Goal: Task Accomplishment & Management: Complete application form

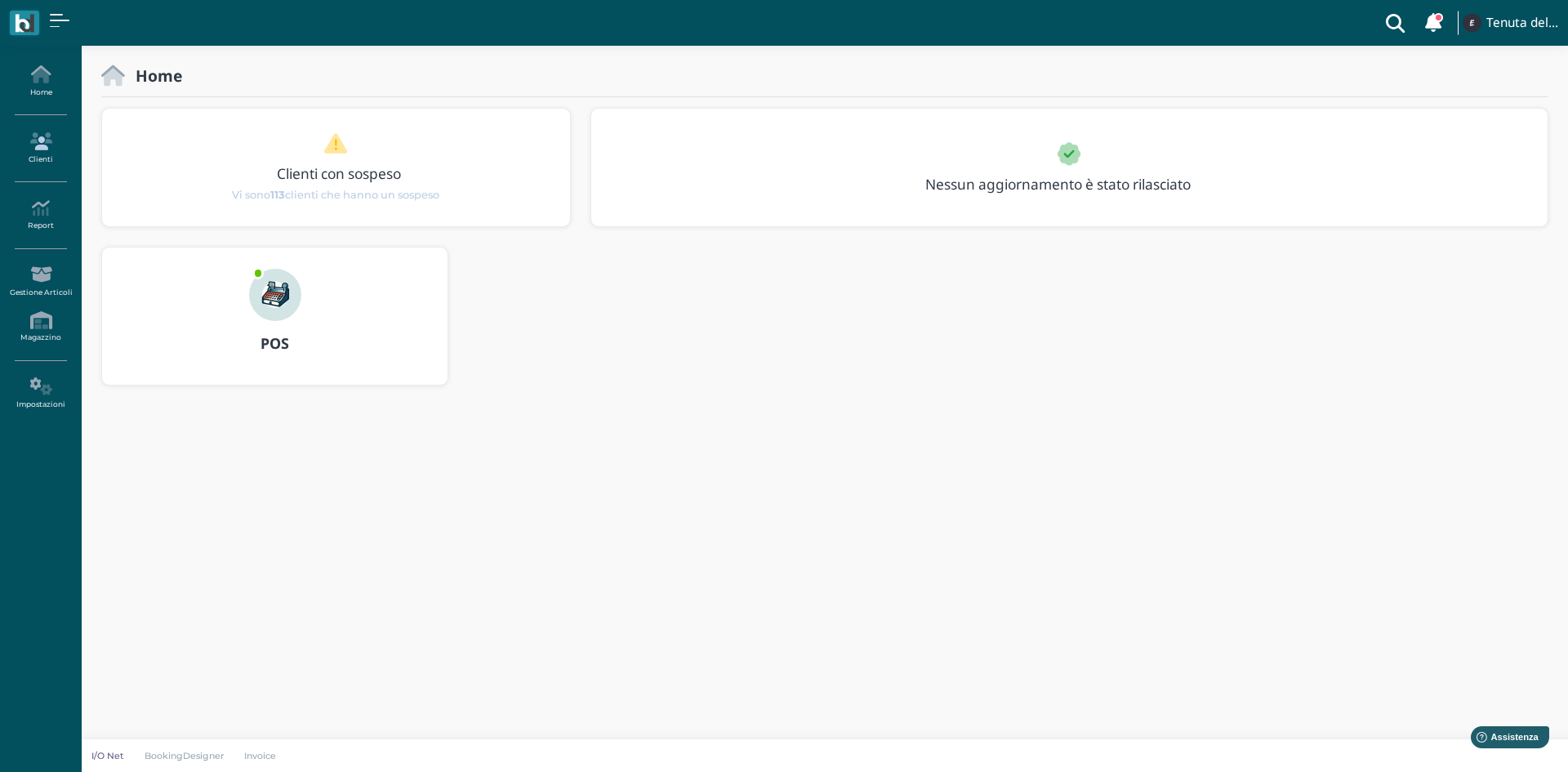
click at [46, 136] on icon at bounding box center [40, 141] width 71 height 18
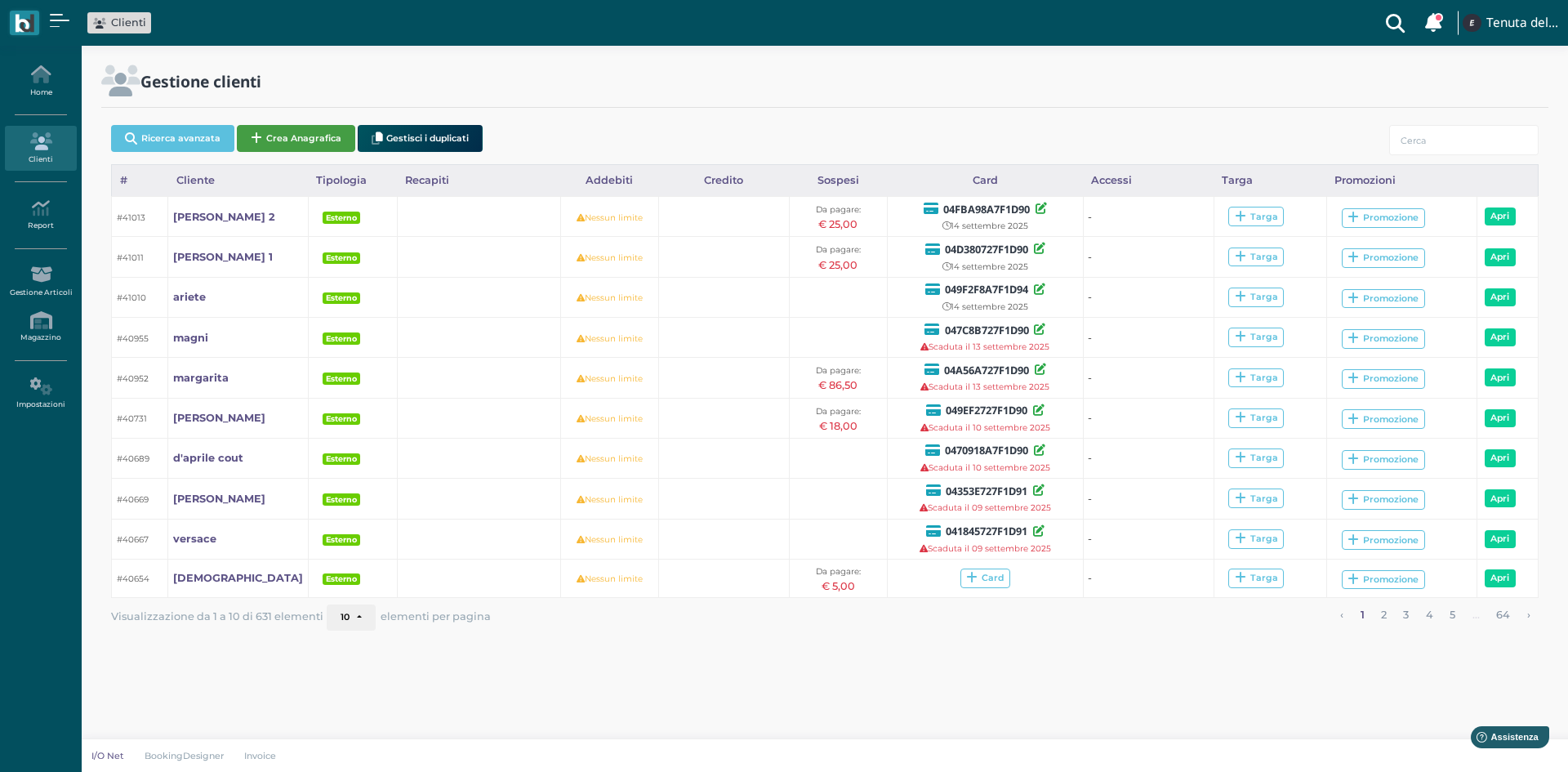
click at [295, 127] on button "Crea Anagrafica" at bounding box center [296, 139] width 119 height 27
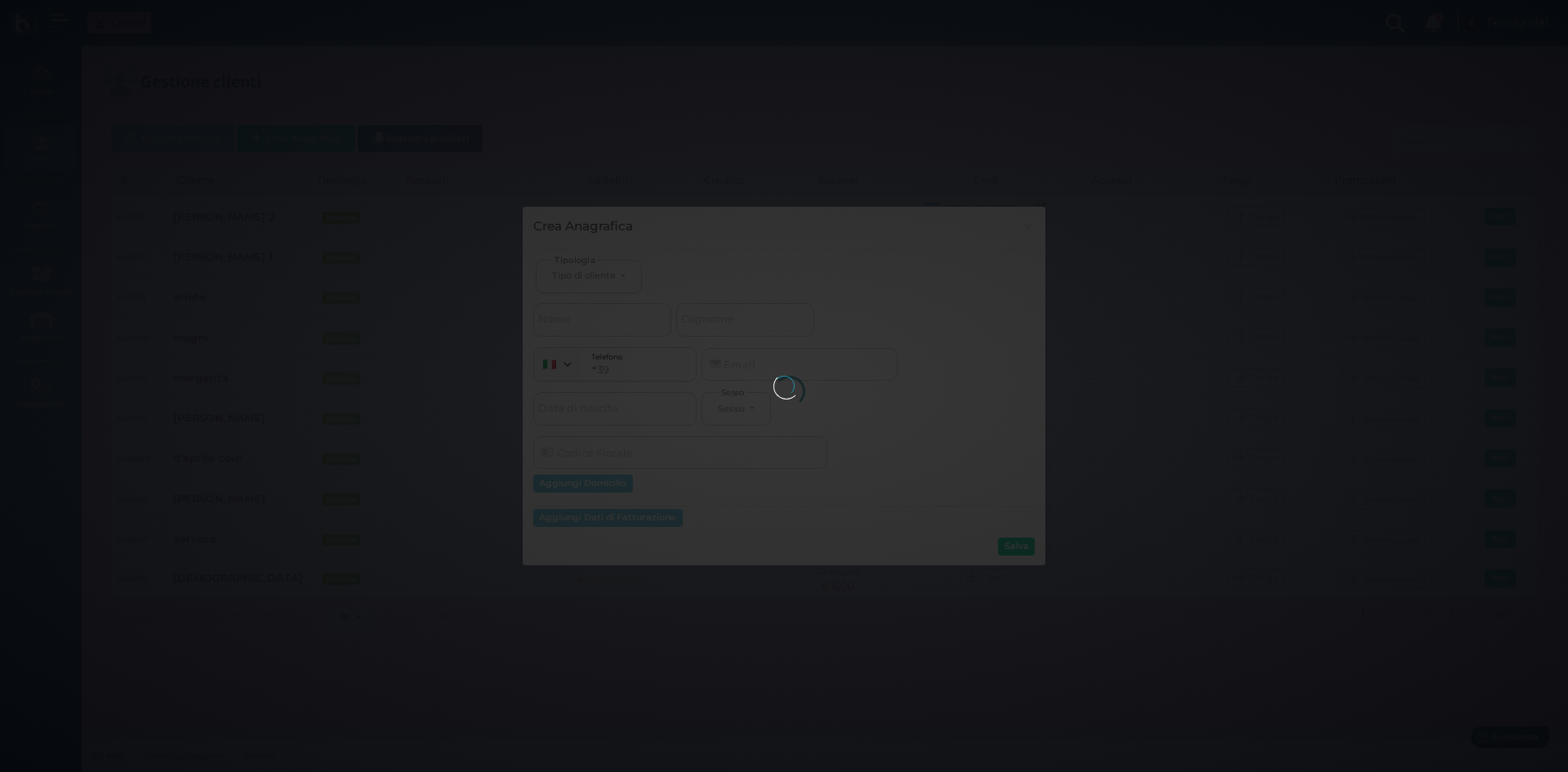
select select
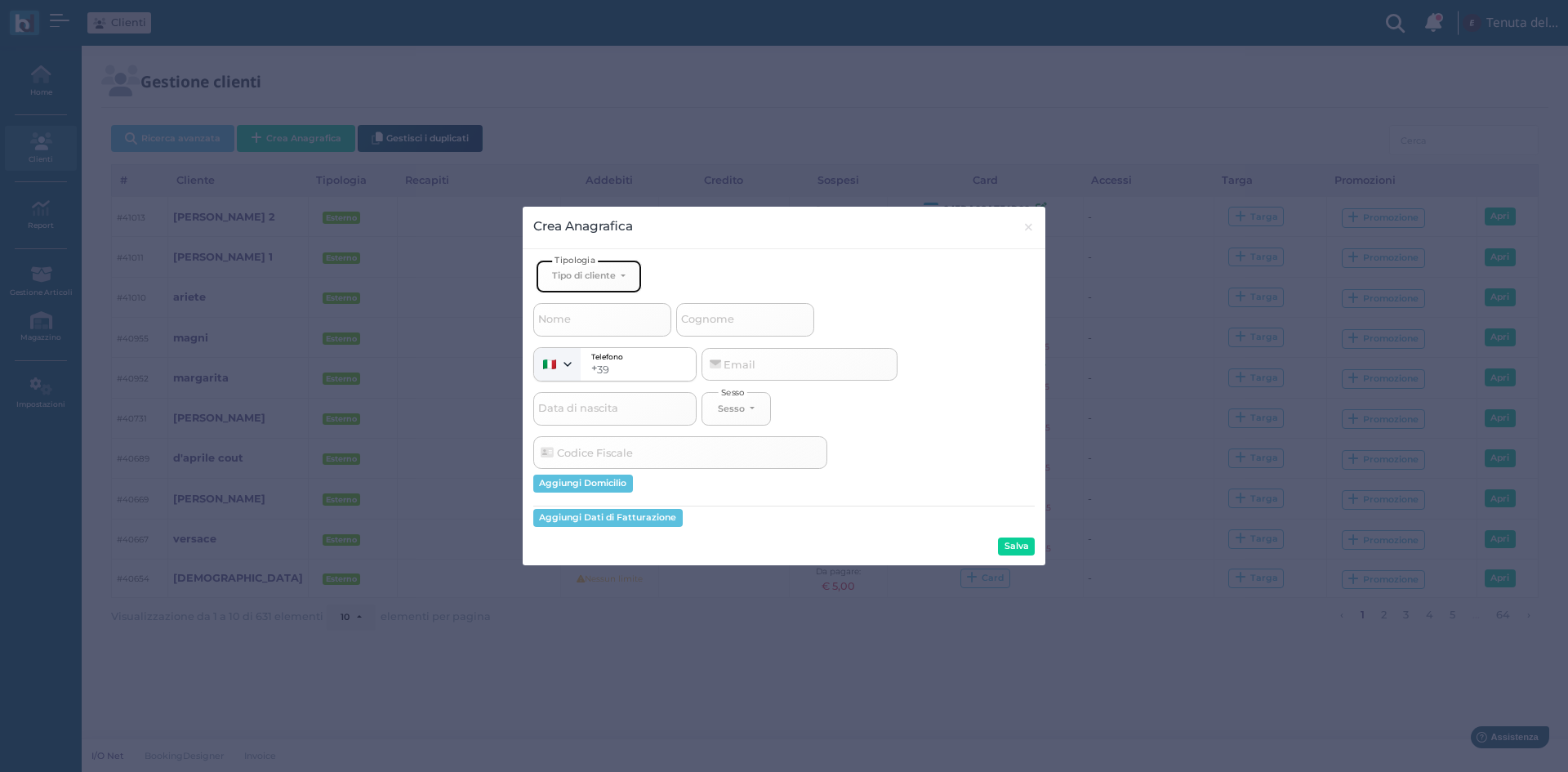
drag, startPoint x: 614, startPoint y: 283, endPoint x: 602, endPoint y: 307, distance: 26.8
click at [613, 282] on button "Tipo di cliente" at bounding box center [589, 276] width 106 height 34
drag, startPoint x: 583, startPoint y: 327, endPoint x: 650, endPoint y: 319, distance: 67.5
click at [583, 326] on span "Esterno" at bounding box center [573, 330] width 41 height 13
select select "[object Object]"
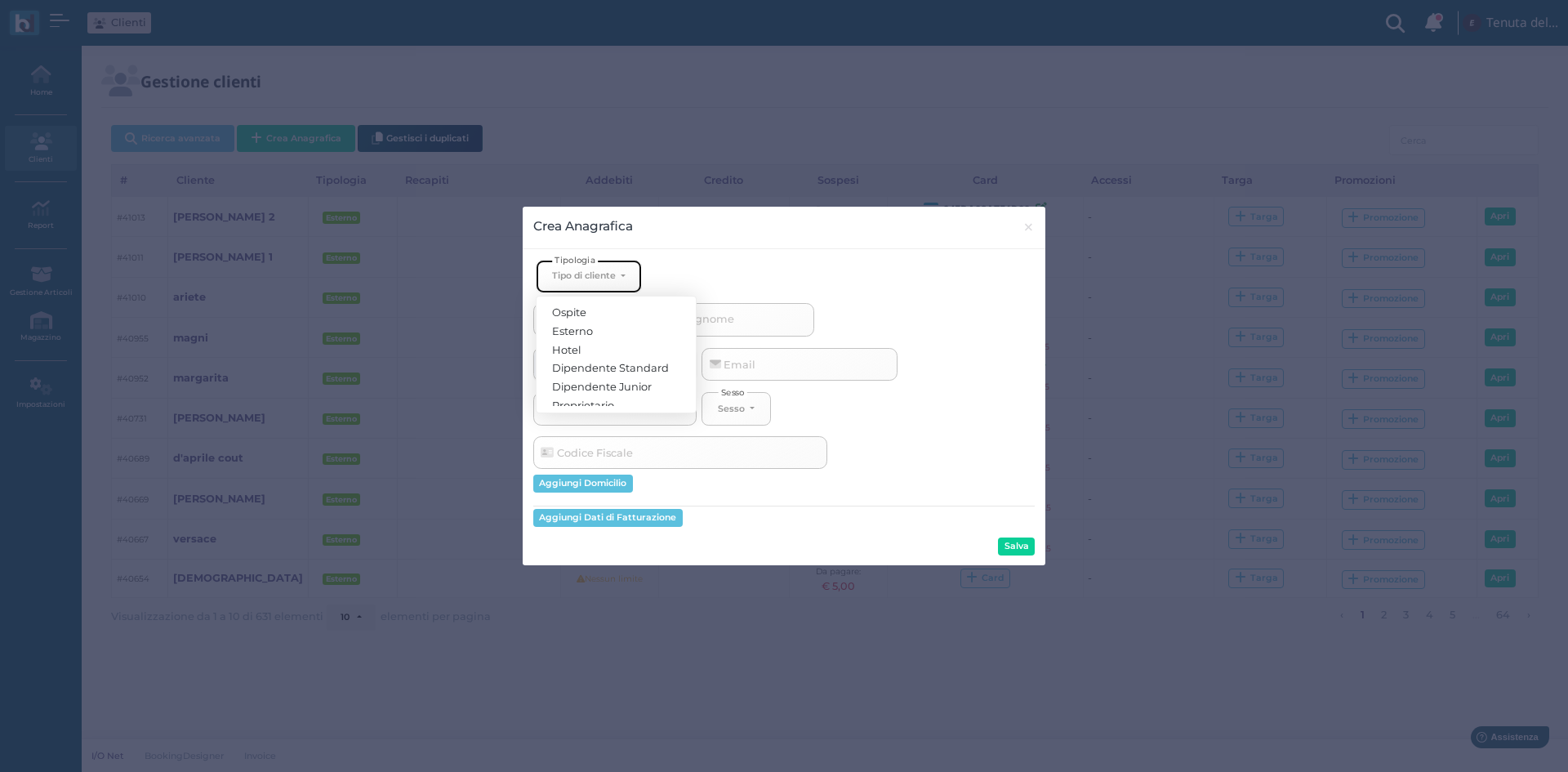
select select
click at [764, 316] on input "Cognome" at bounding box center [745, 319] width 138 height 33
click at [788, 323] on input "Cognome" at bounding box center [745, 319] width 138 height 33
type input "c"
select select
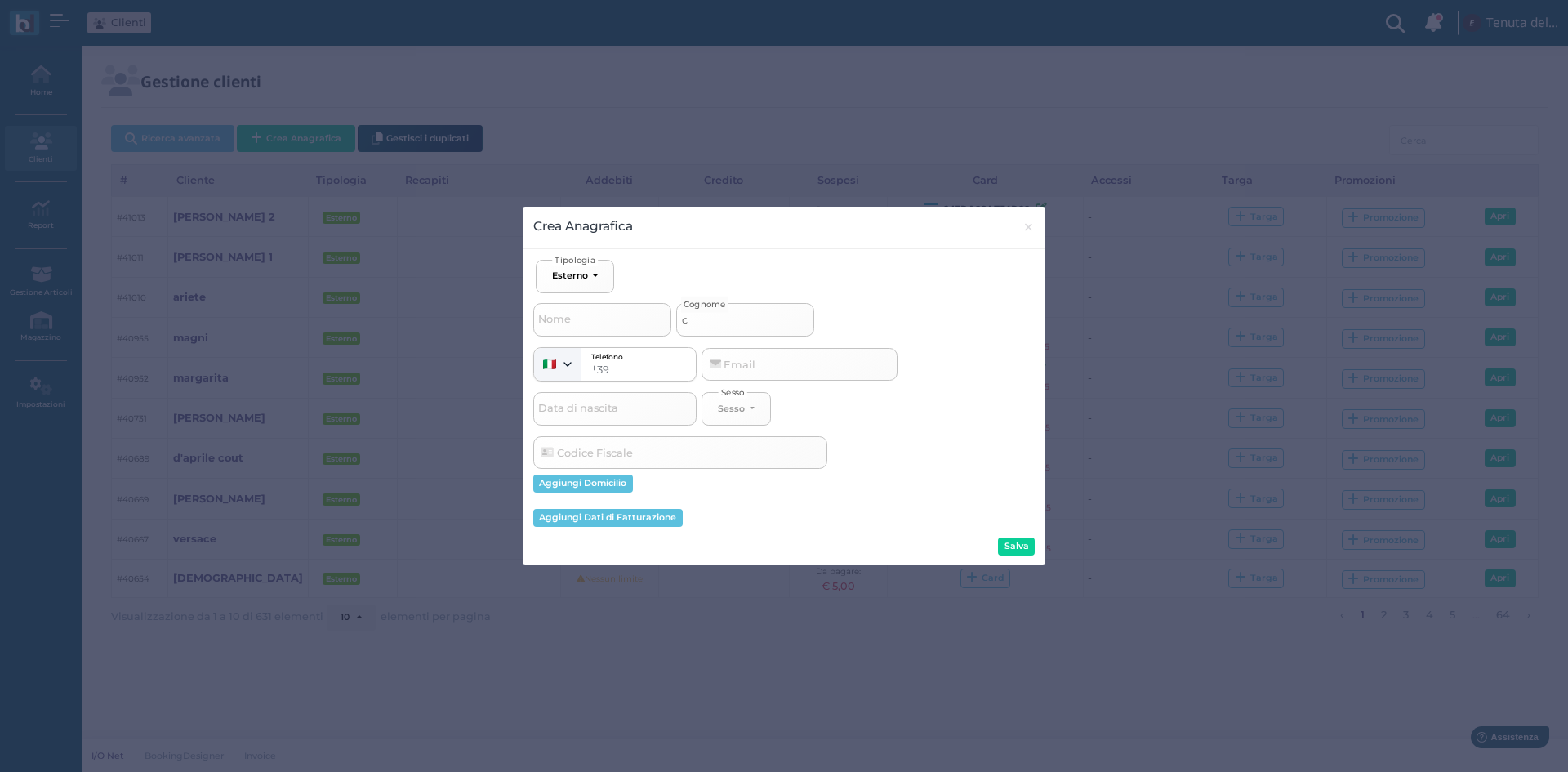
type input "ci"
select select
type input "cir"
select select
type input "ciri"
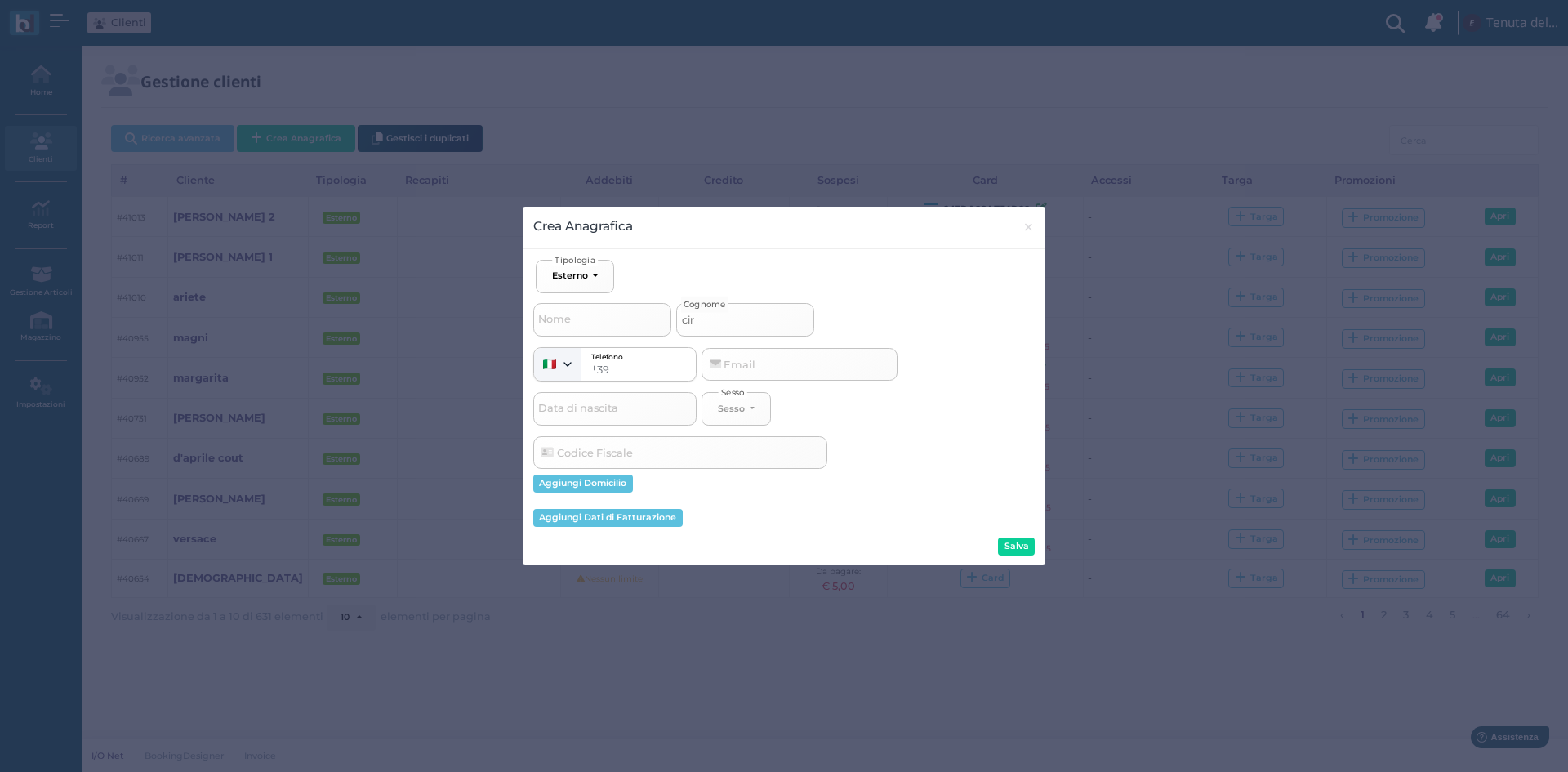
select select
type input "ciril"
select select
type input "cirill"
select select
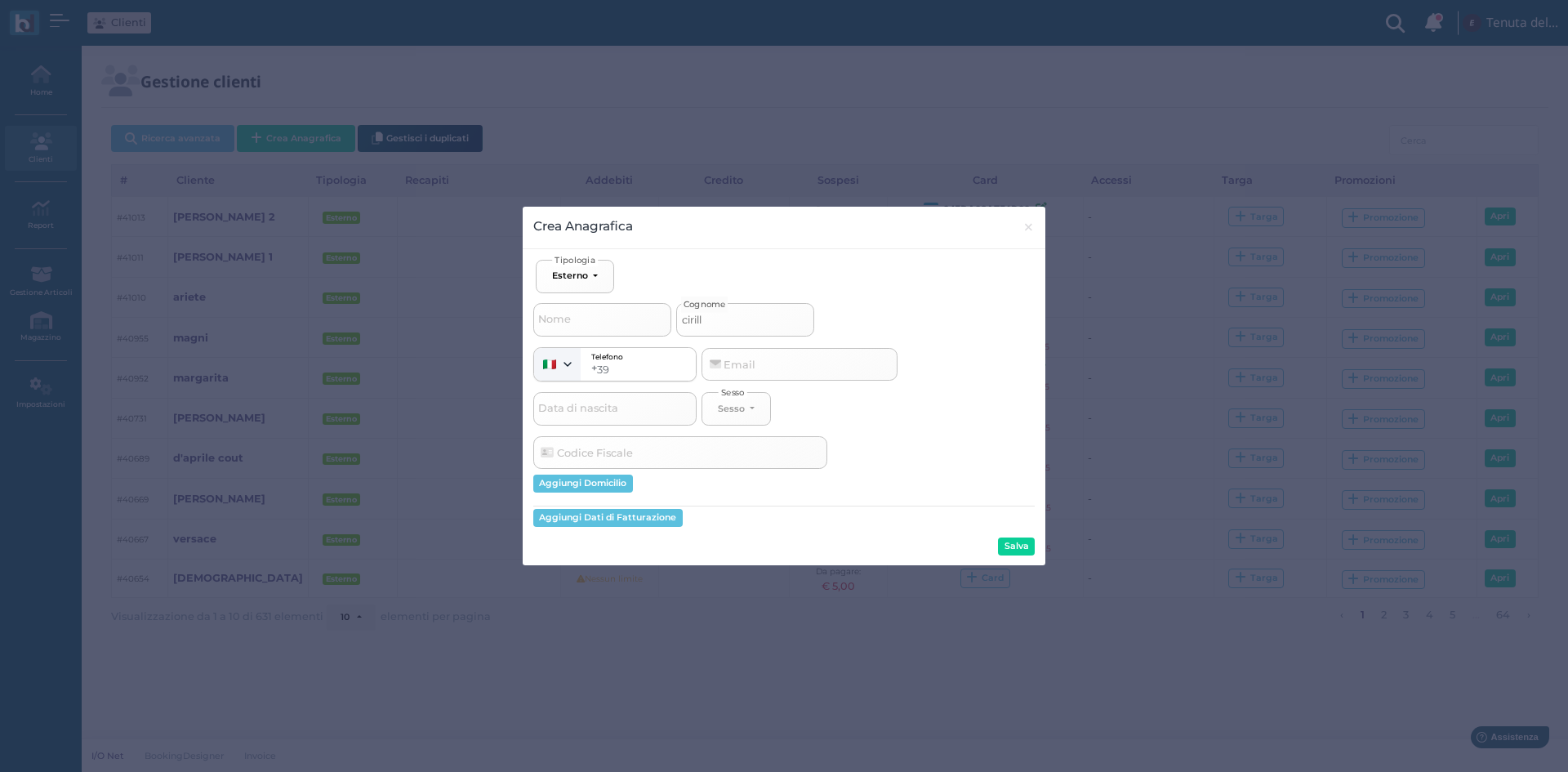
type input "cirillo"
select select
type input "cirillo"
click at [1025, 540] on button "Salva" at bounding box center [1016, 546] width 36 height 18
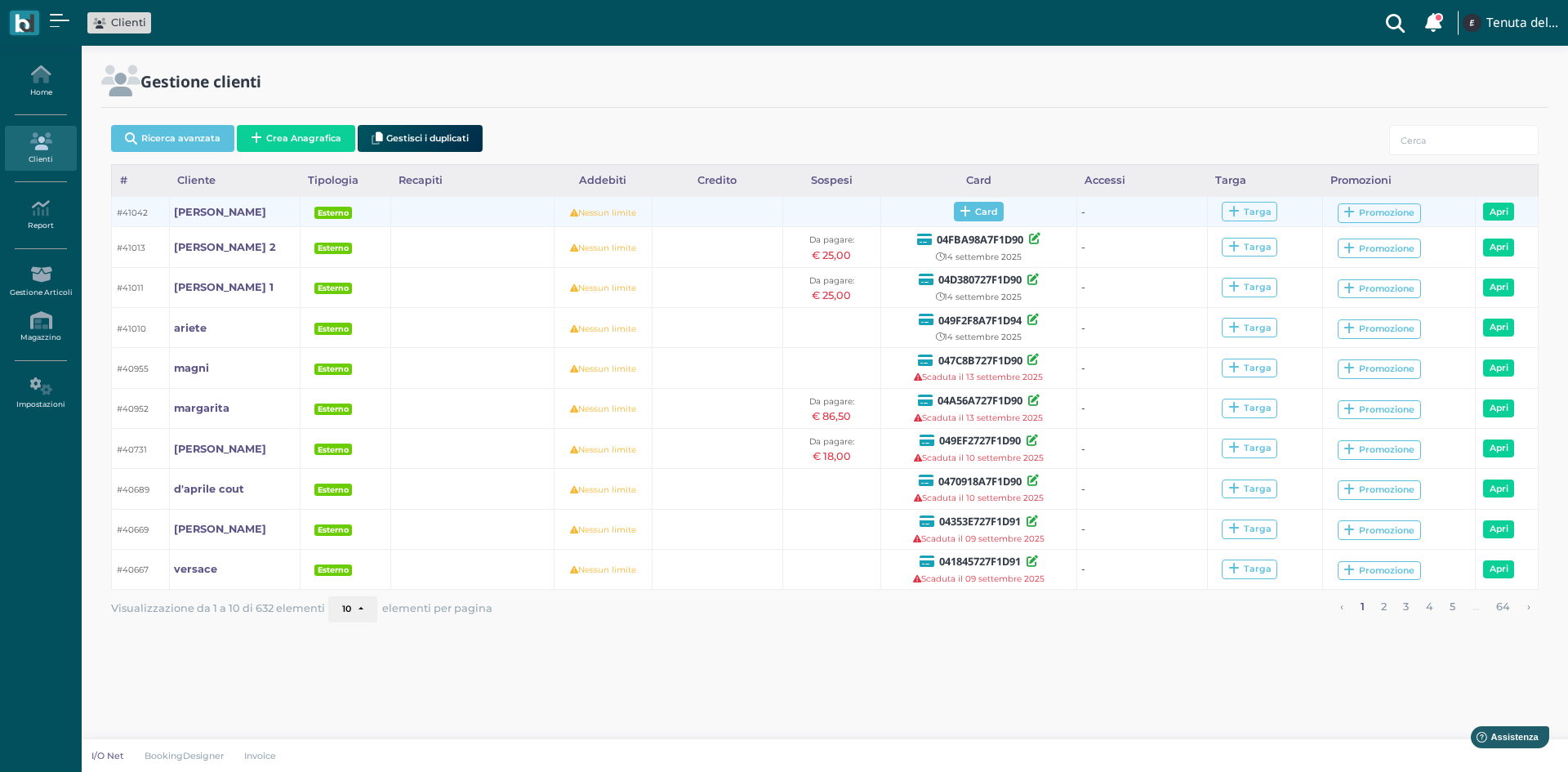
click at [984, 215] on span "Card" at bounding box center [978, 211] width 50 height 19
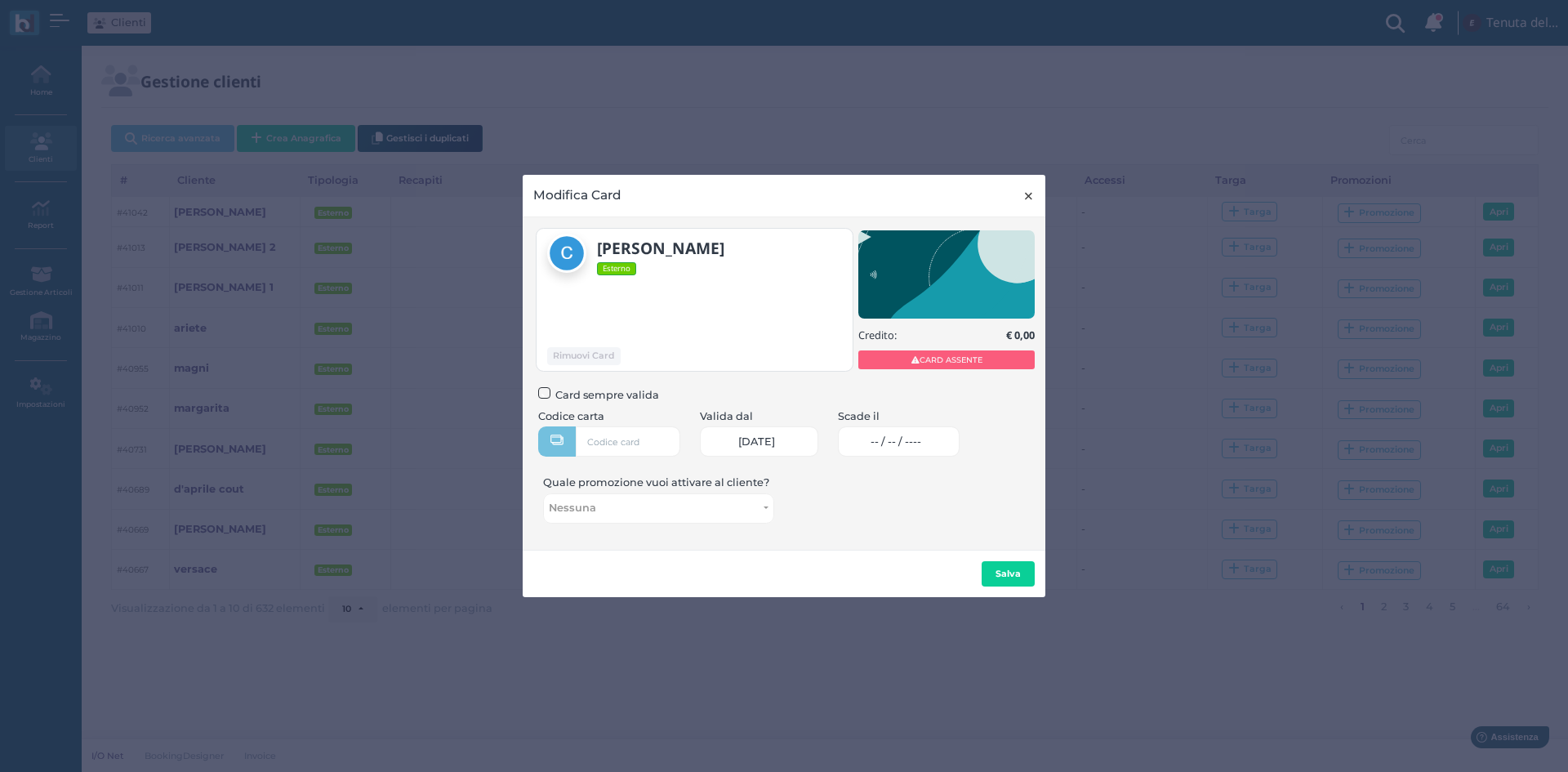
click at [1026, 201] on span "×" at bounding box center [1028, 195] width 12 height 21
